Goal: Information Seeking & Learning: Learn about a topic

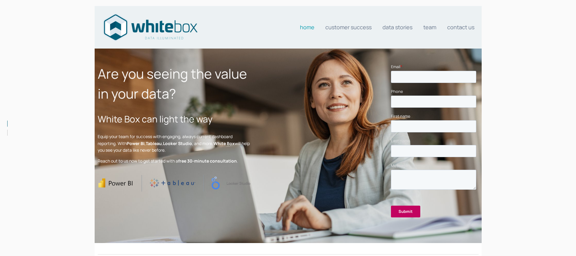
click at [142, 92] on h1 "Are you seeing the value in your data?" at bounding box center [174, 84] width 153 height 40
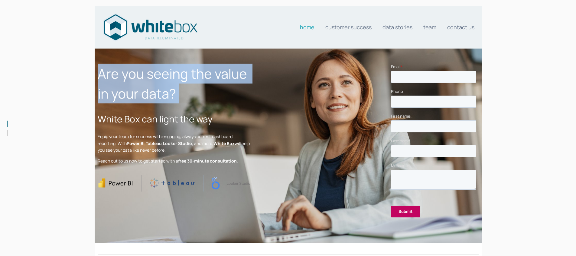
click at [142, 92] on h1 "Are you seeing the value in your data?" at bounding box center [174, 84] width 153 height 40
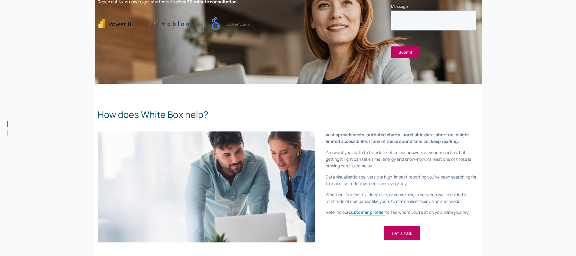
scroll to position [214, 0]
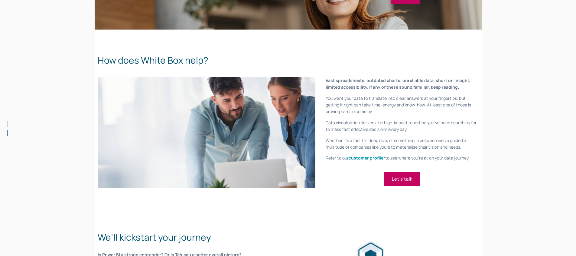
click at [325, 118] on div "Vast spreadsheets, outdated charts, unreliable data, short on insight, limited …" at bounding box center [401, 119] width 163 height 95
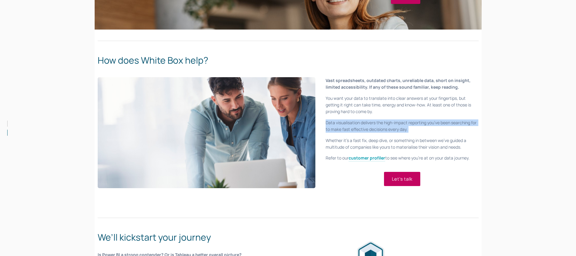
click at [325, 118] on div "Vast spreadsheets, outdated charts, unreliable data, short on insight, limited …" at bounding box center [401, 119] width 163 height 95
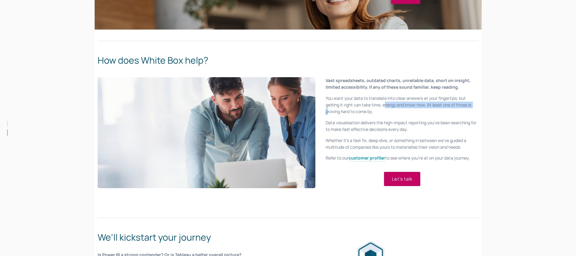
drag, startPoint x: 327, startPoint y: 113, endPoint x: 383, endPoint y: 108, distance: 56.7
click at [383, 108] on p "You want your data to translate into clear answers at your fingertips, but gett…" at bounding box center [401, 105] width 153 height 20
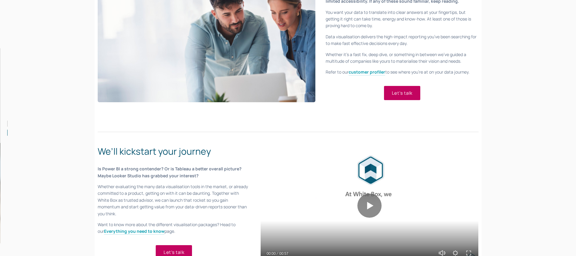
scroll to position [339, 0]
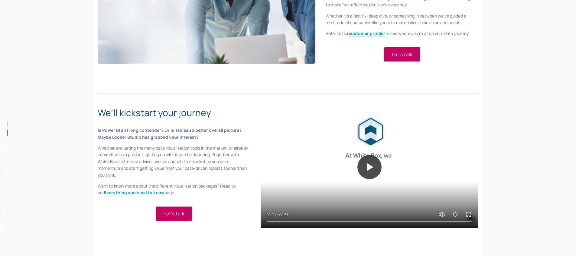
click at [371, 175] on button "Play" at bounding box center [369, 167] width 24 height 24
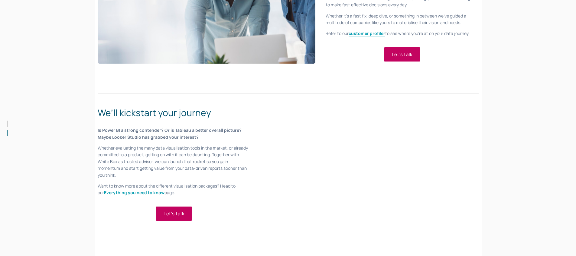
type input "100"
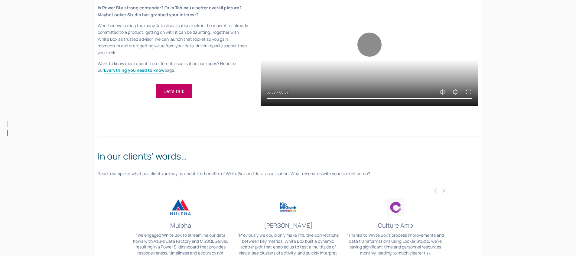
scroll to position [516, 0]
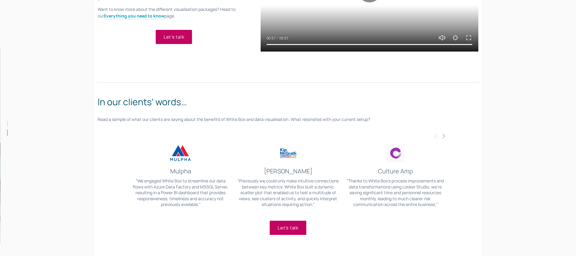
click at [442, 138] on span "Next" at bounding box center [443, 135] width 5 height 5
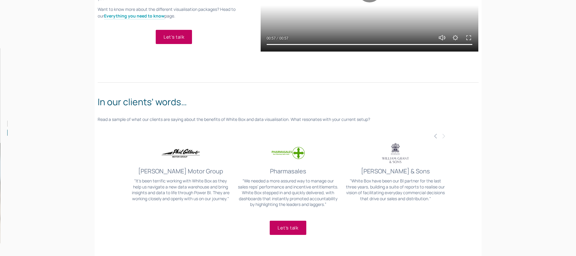
click at [442, 138] on span "Next" at bounding box center [443, 135] width 5 height 5
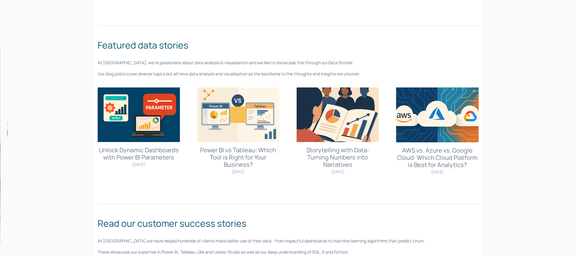
scroll to position [871, 0]
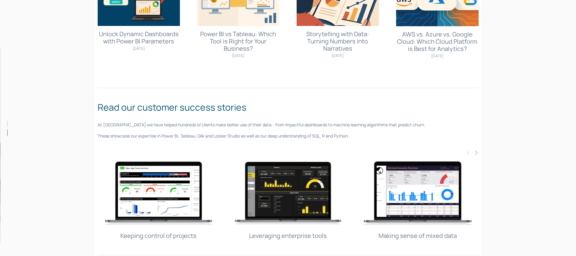
click at [280, 136] on p "These showcase our expertise in Power BI, Tableau, Qlik and Looker Studio as we…" at bounding box center [288, 136] width 381 height 7
click at [285, 129] on div "Read our customer success stories At White Box we have helped hundreds of clien…" at bounding box center [288, 120] width 381 height 39
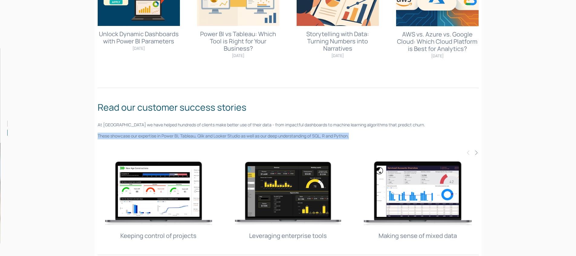
click at [285, 129] on div "Read our customer success stories At White Box we have helped hundreds of clien…" at bounding box center [288, 120] width 381 height 39
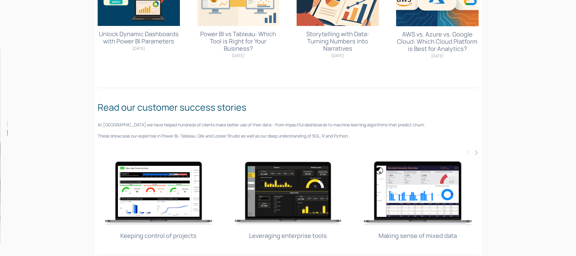
click at [289, 125] on p "At [GEOGRAPHIC_DATA] we have helped hundreds of clients make better use of thei…" at bounding box center [288, 125] width 381 height 7
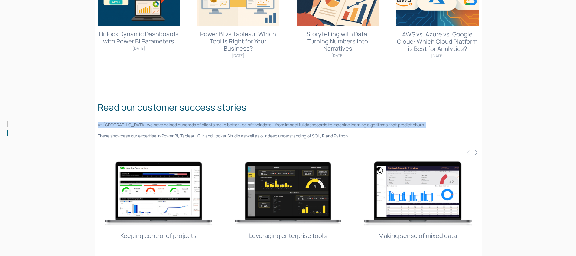
click at [289, 125] on p "At [GEOGRAPHIC_DATA] we have helped hundreds of clients make better use of thei…" at bounding box center [288, 125] width 381 height 7
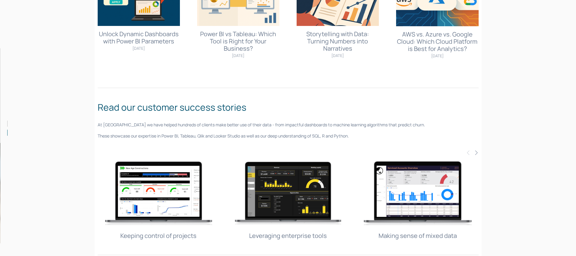
click at [333, 139] on p "These showcase our expertise in Power BI, Tableau, Qlik and Looker Studio as we…" at bounding box center [288, 136] width 381 height 7
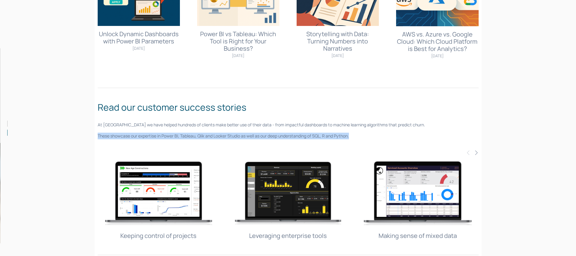
click at [333, 139] on p "These showcase our expertise in Power BI, Tableau, Qlik and Looker Studio as we…" at bounding box center [288, 136] width 381 height 7
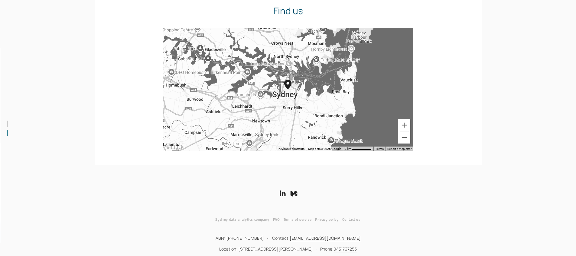
scroll to position [1194, 0]
